Goal: Transaction & Acquisition: Purchase product/service

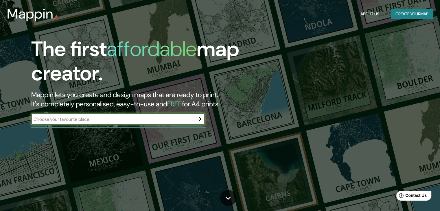
click at [171, 119] on input "text" at bounding box center [112, 119] width 162 height 7
type input "[GEOGRAPHIC_DATA]"
click at [199, 119] on icon "button" at bounding box center [199, 119] width 5 height 5
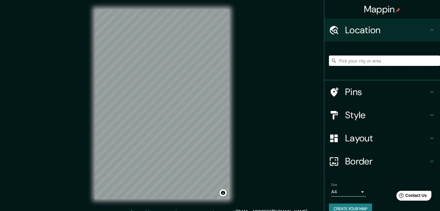
click at [376, 64] on input "Pick your city or area" at bounding box center [384, 61] width 111 height 10
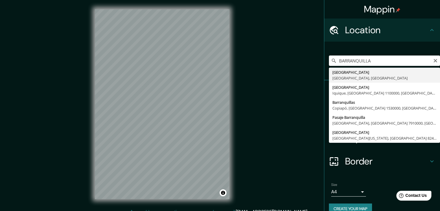
type input "[GEOGRAPHIC_DATA], [GEOGRAPHIC_DATA], [GEOGRAPHIC_DATA]"
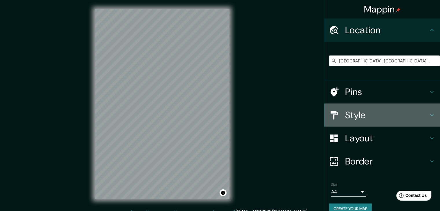
click at [406, 115] on h4 "Style" at bounding box center [386, 115] width 83 height 12
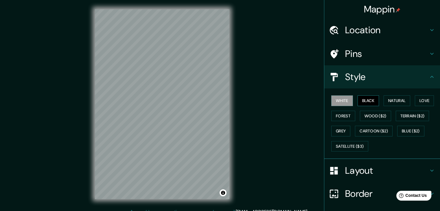
click at [362, 104] on button "Black" at bounding box center [368, 100] width 22 height 11
click at [387, 99] on button "Natural" at bounding box center [396, 100] width 27 height 11
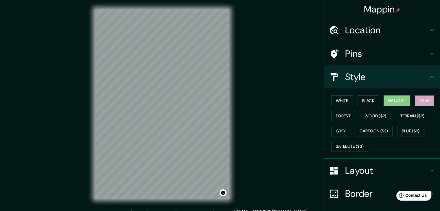
click at [423, 101] on button "Love" at bounding box center [424, 100] width 19 height 11
click at [339, 128] on button "Grey" at bounding box center [340, 131] width 19 height 11
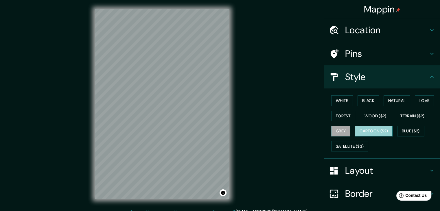
click at [365, 129] on button "Cartoon ($2)" at bounding box center [374, 131] width 38 height 11
click at [375, 111] on button "Wood ($2)" at bounding box center [375, 116] width 31 height 11
click at [383, 115] on button "Wood ($2)" at bounding box center [375, 116] width 31 height 11
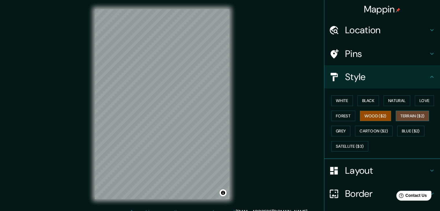
click at [408, 116] on button "Terrain ($2)" at bounding box center [412, 116] width 34 height 11
click at [409, 130] on button "Blue ($2)" at bounding box center [410, 131] width 27 height 11
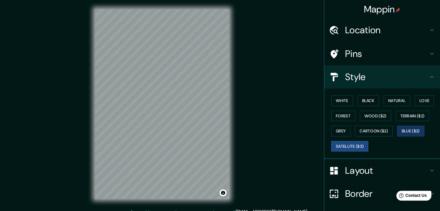
click at [343, 146] on button "Satellite ($3)" at bounding box center [349, 146] width 37 height 11
click at [402, 131] on button "Blue ($2)" at bounding box center [410, 131] width 27 height 11
